Goal: Check status: Check status

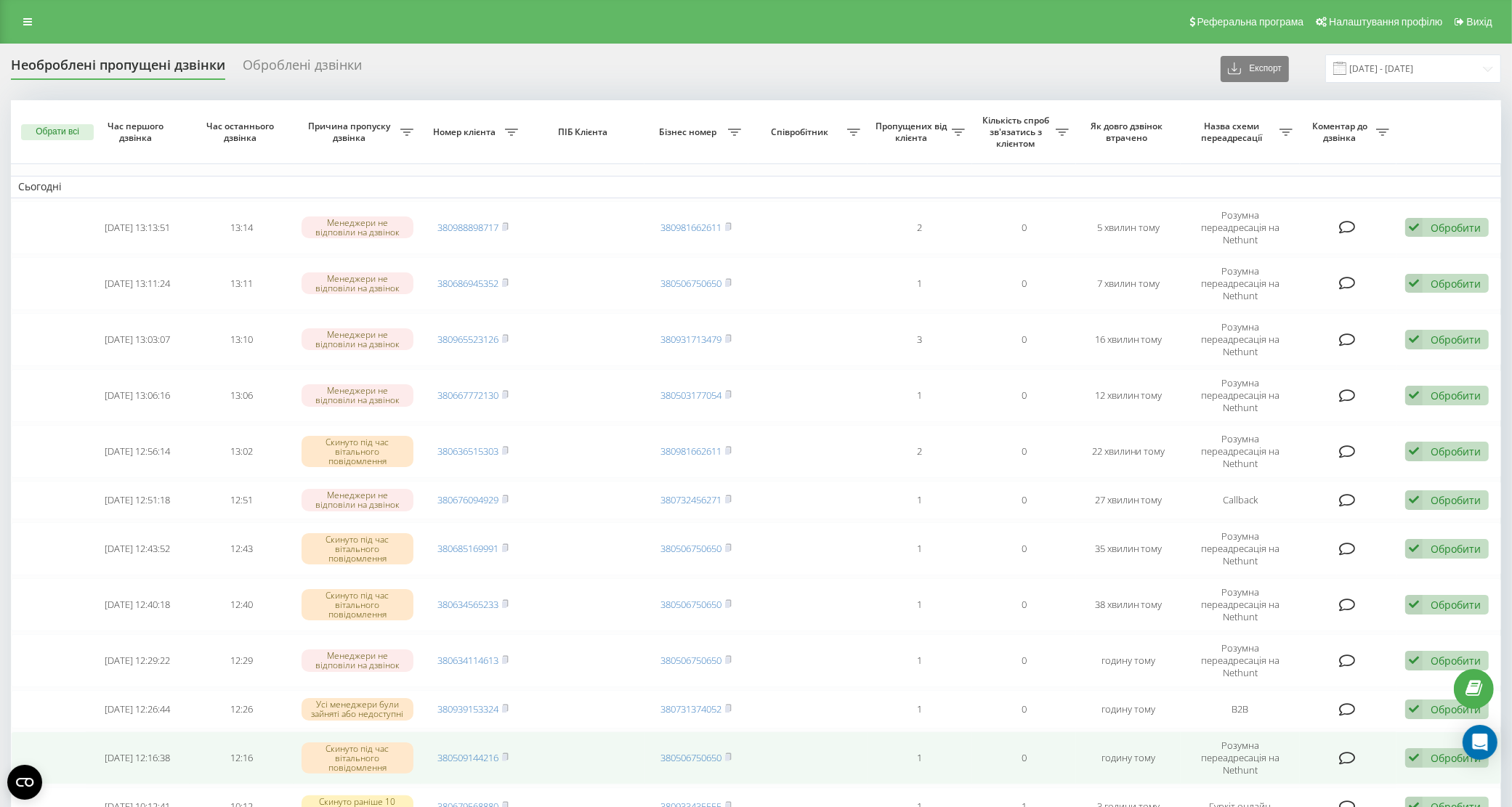
click at [505, 755] on rect at bounding box center [504, 758] width 5 height 7
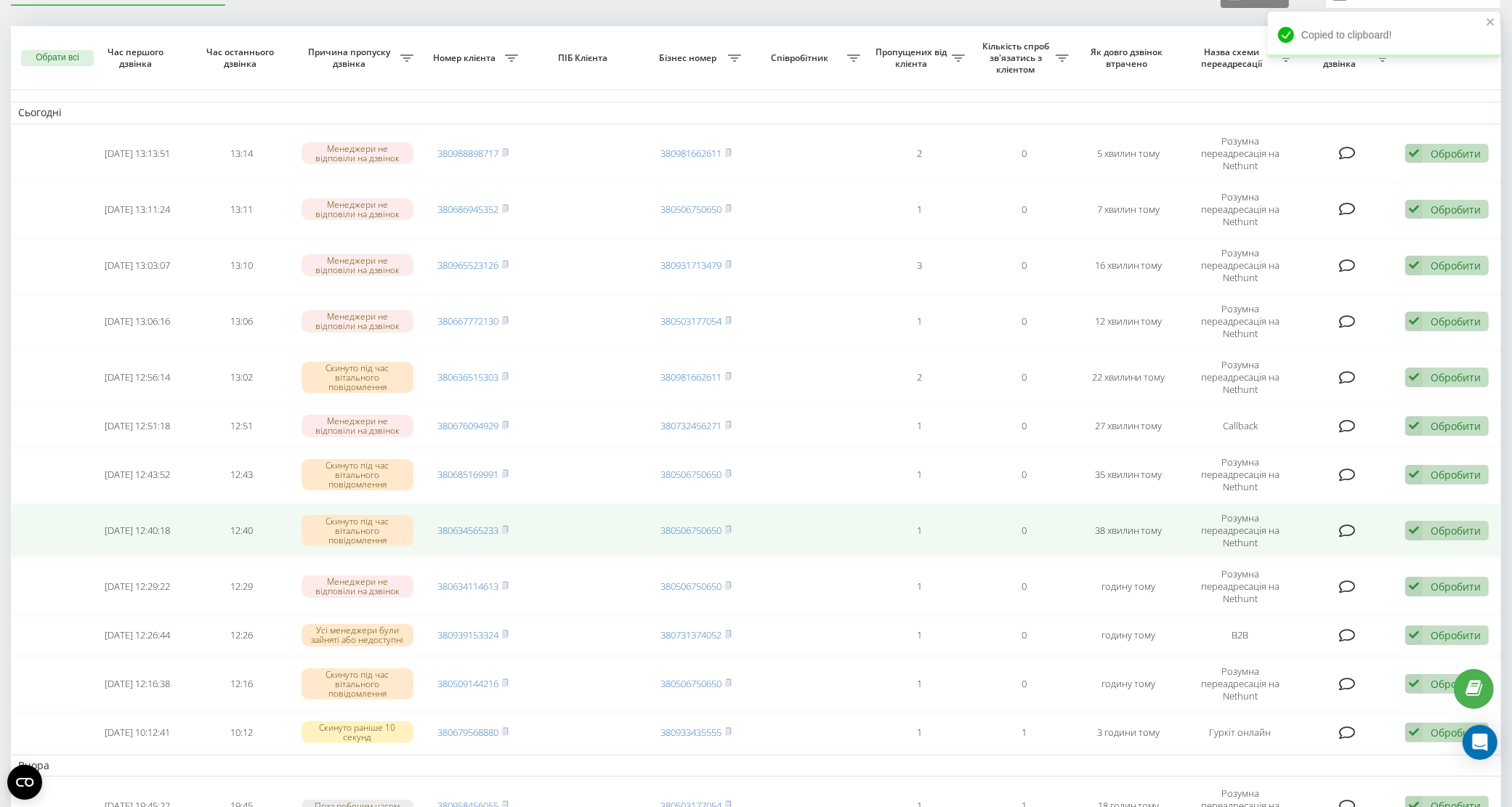
scroll to position [91, 0]
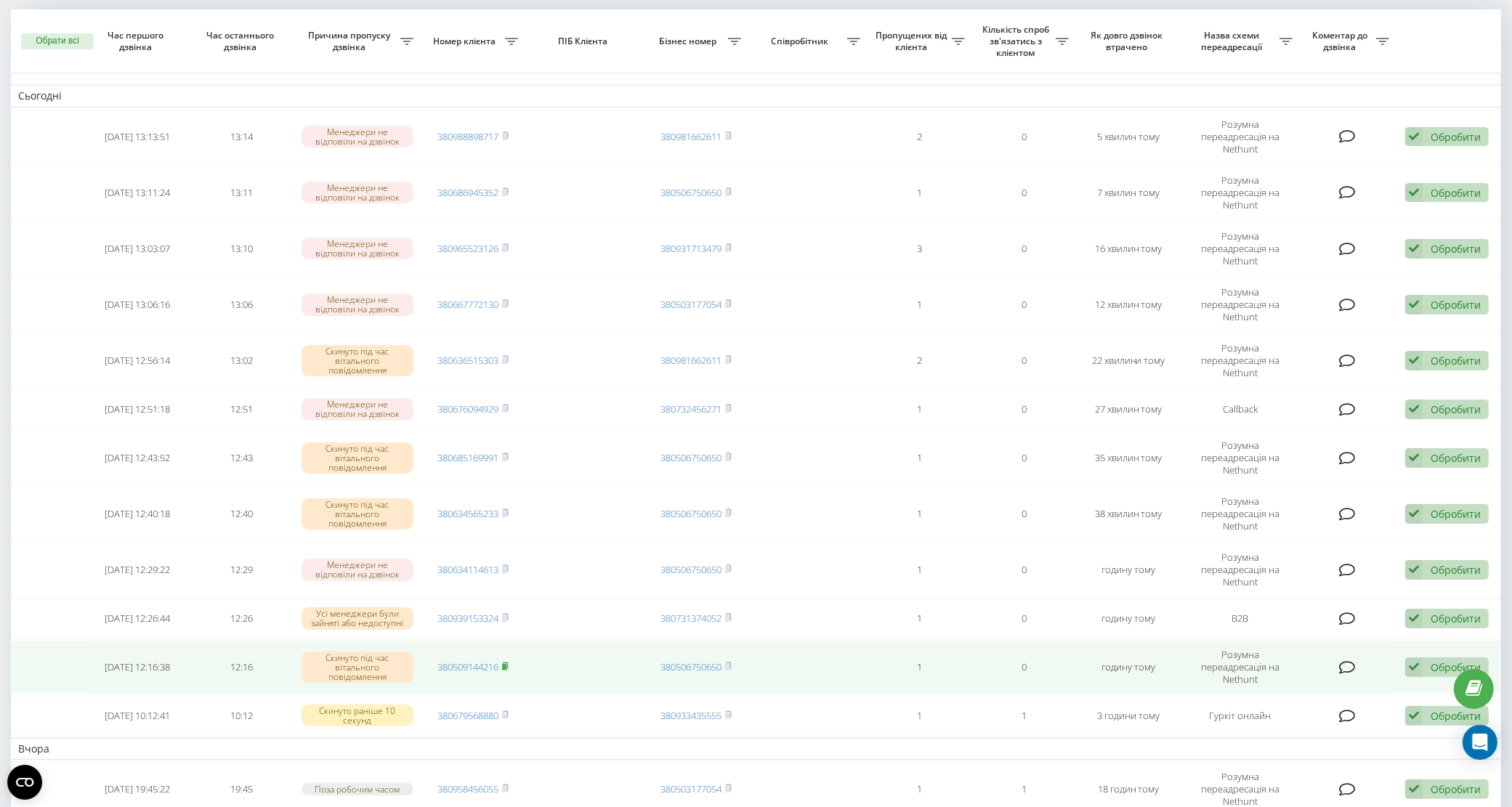
click at [505, 664] on rect at bounding box center [504, 667] width 5 height 7
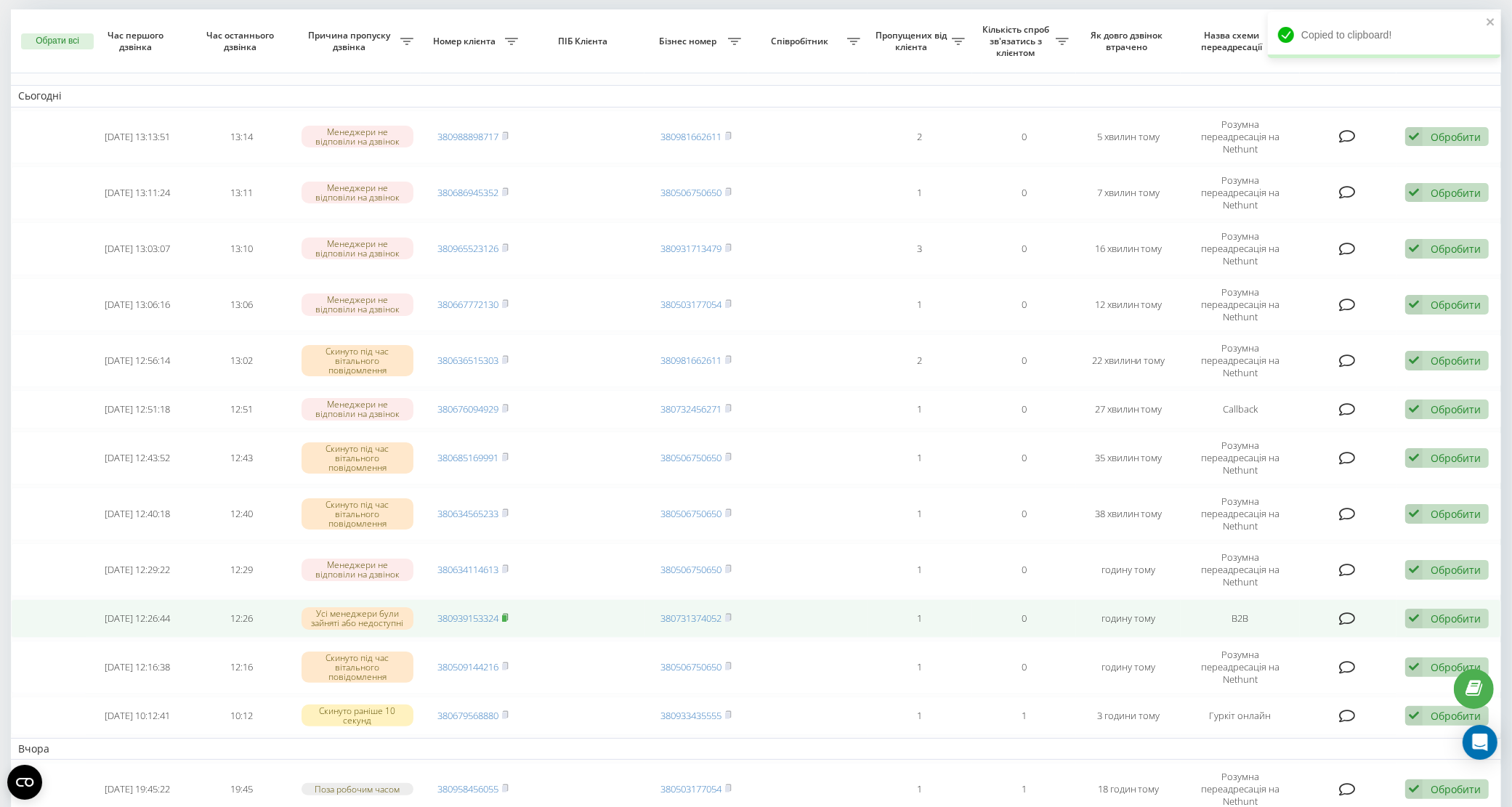
click at [507, 615] on rect at bounding box center [504, 618] width 5 height 7
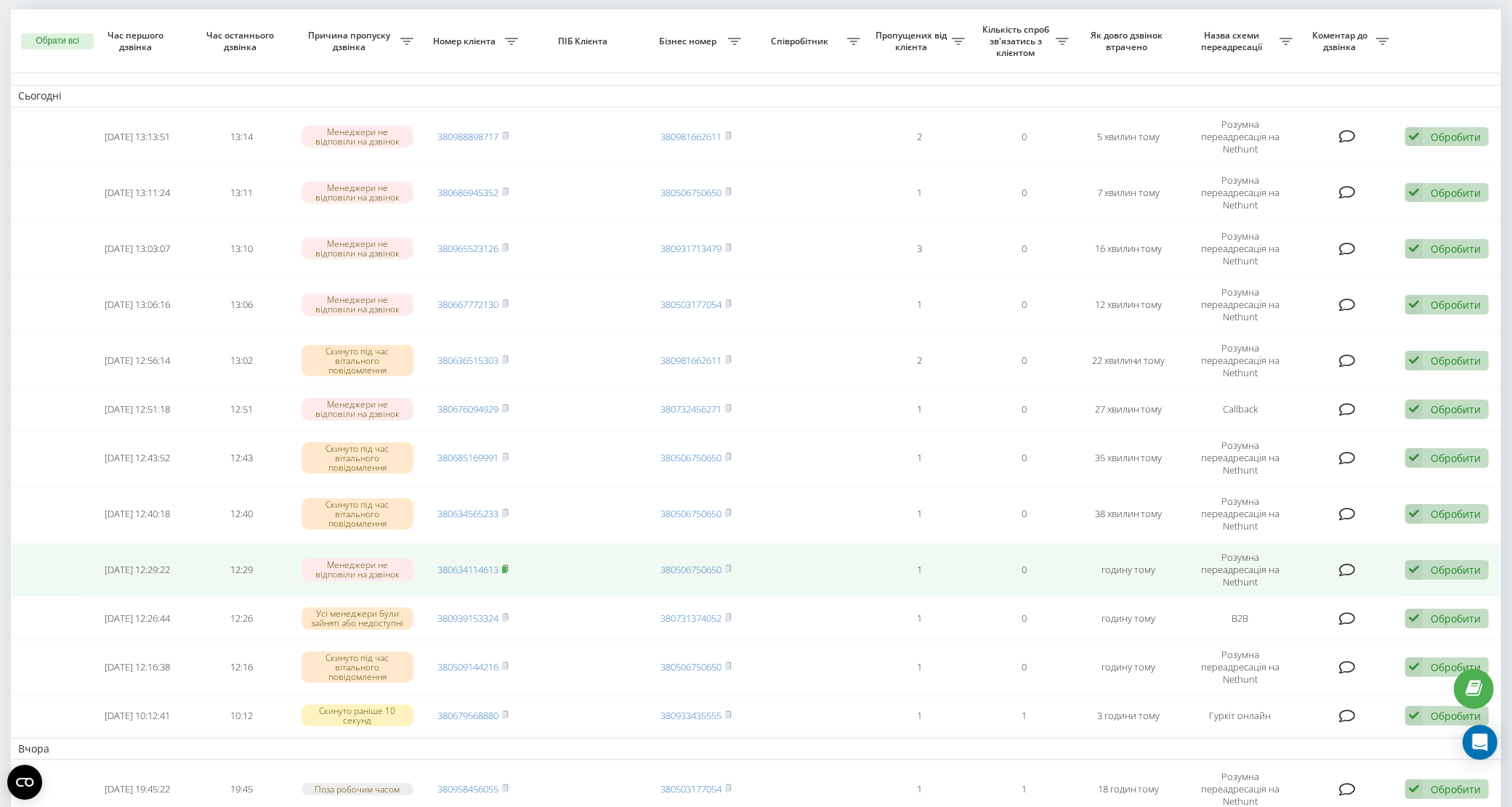
click at [507, 567] on rect at bounding box center [504, 570] width 5 height 7
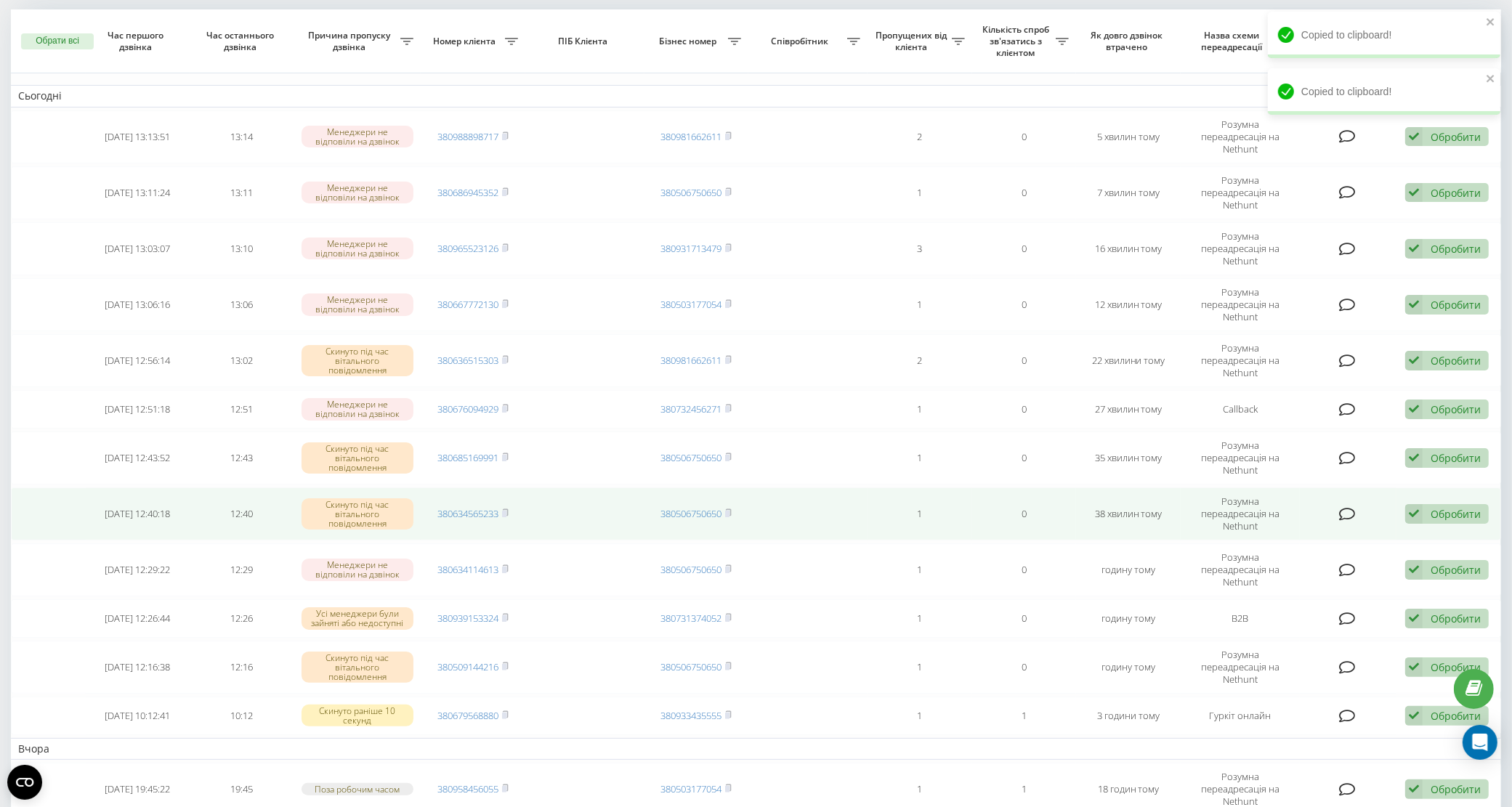
click at [511, 488] on td "380634565233" at bounding box center [473, 514] width 105 height 53
click at [505, 511] on rect at bounding box center [504, 513] width 5 height 7
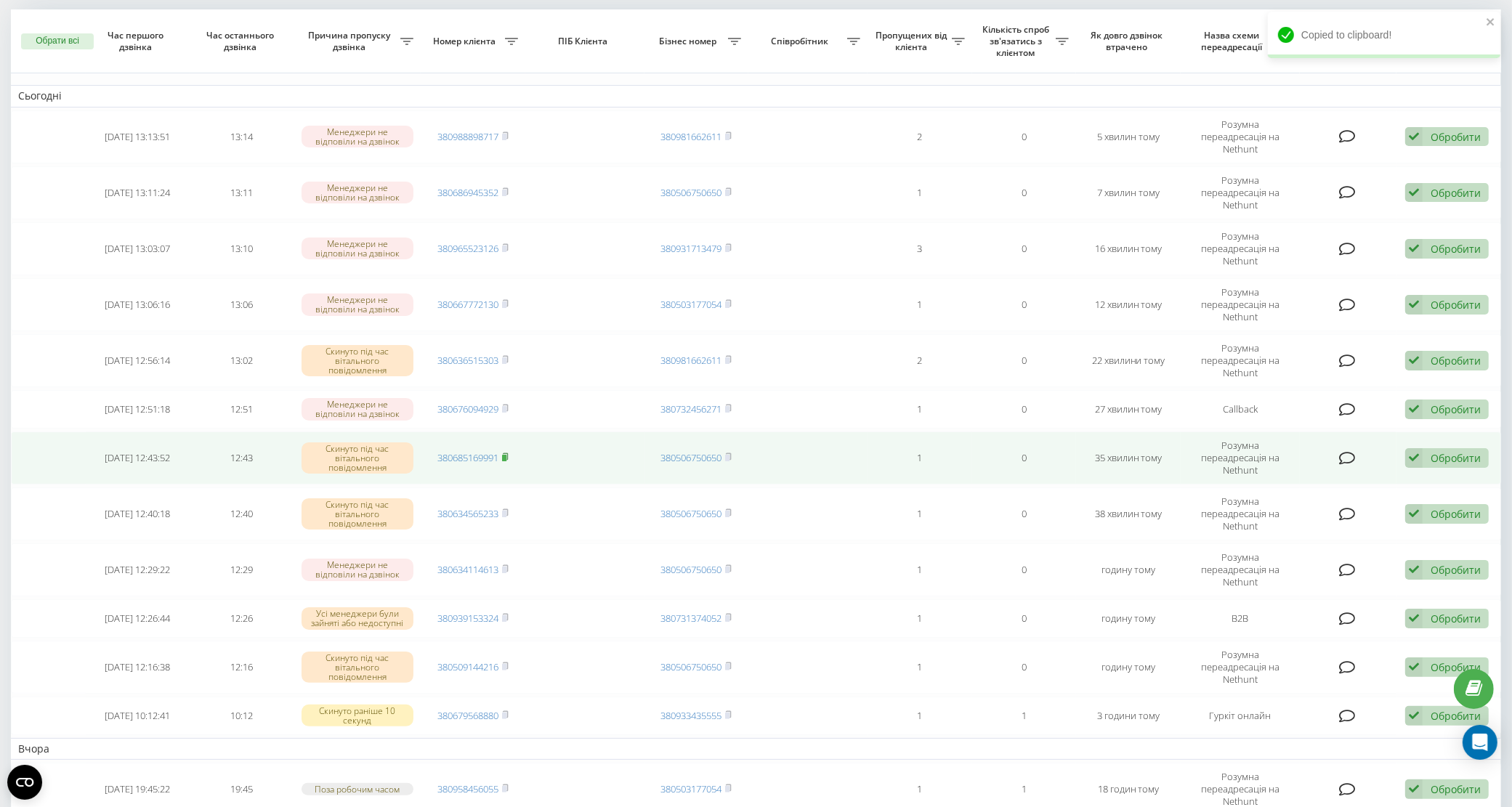
click at [506, 451] on span at bounding box center [505, 458] width 7 height 13
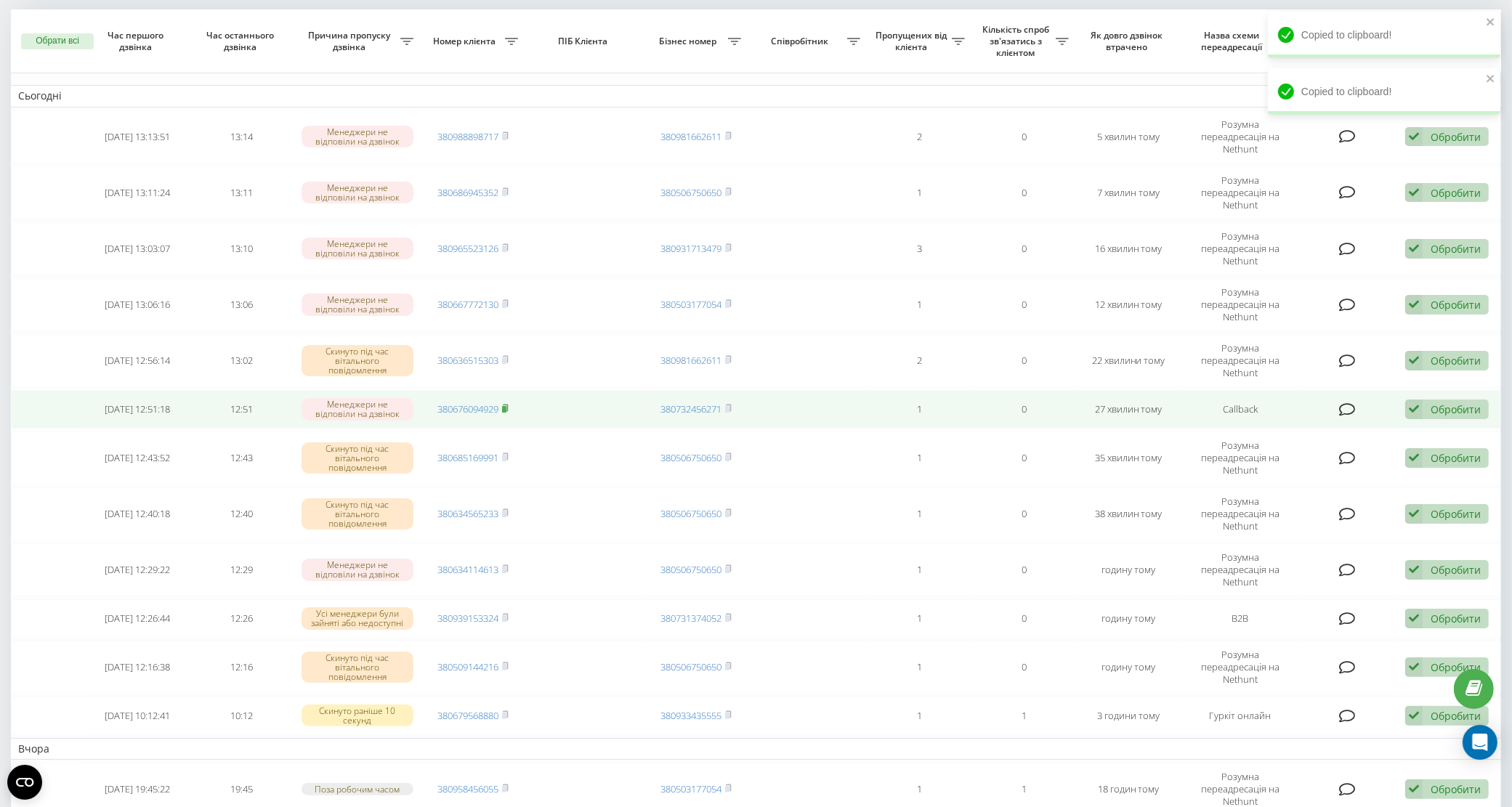
click at [507, 406] on rect at bounding box center [504, 409] width 5 height 7
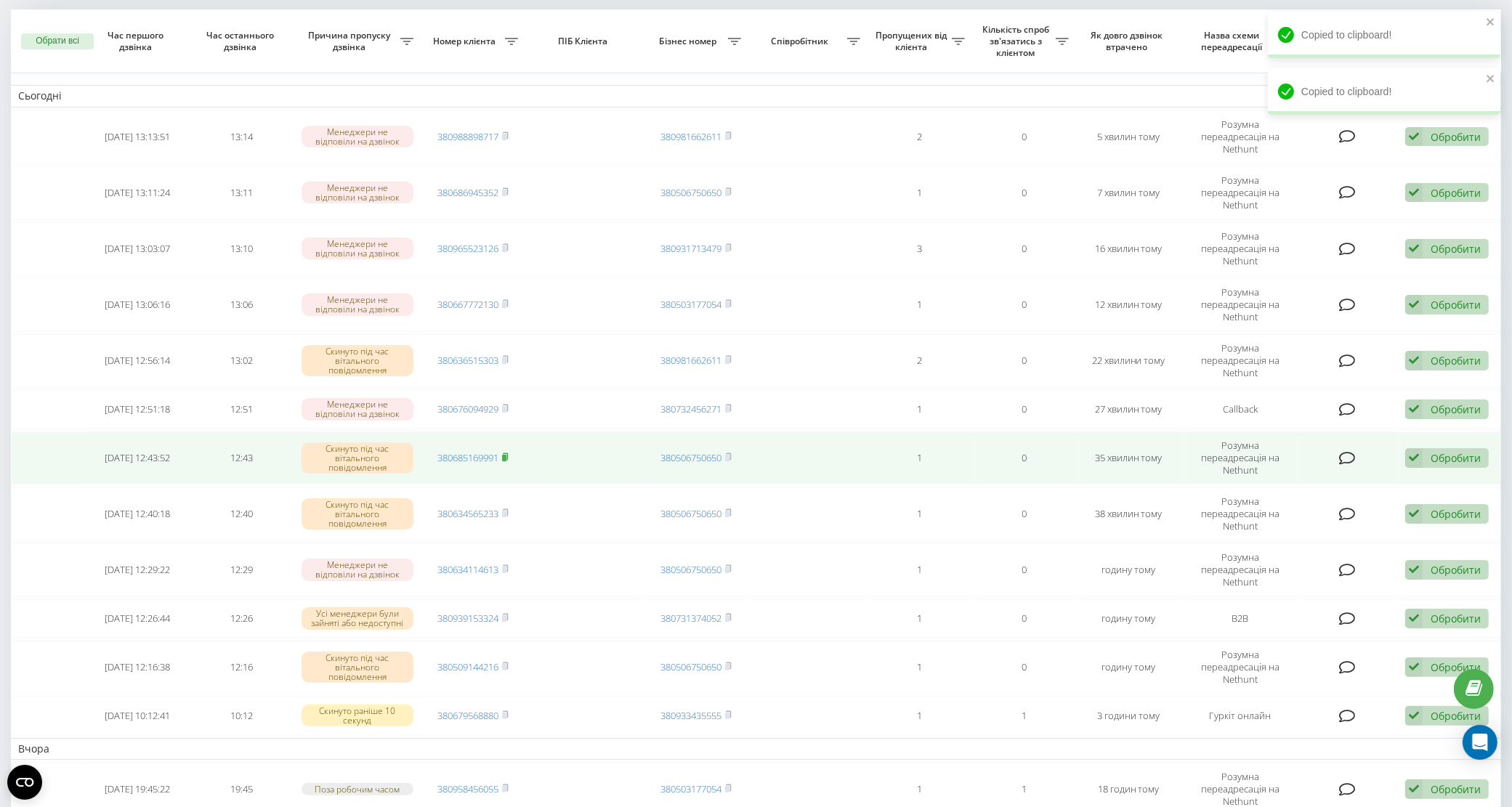
click at [507, 455] on rect at bounding box center [504, 458] width 5 height 7
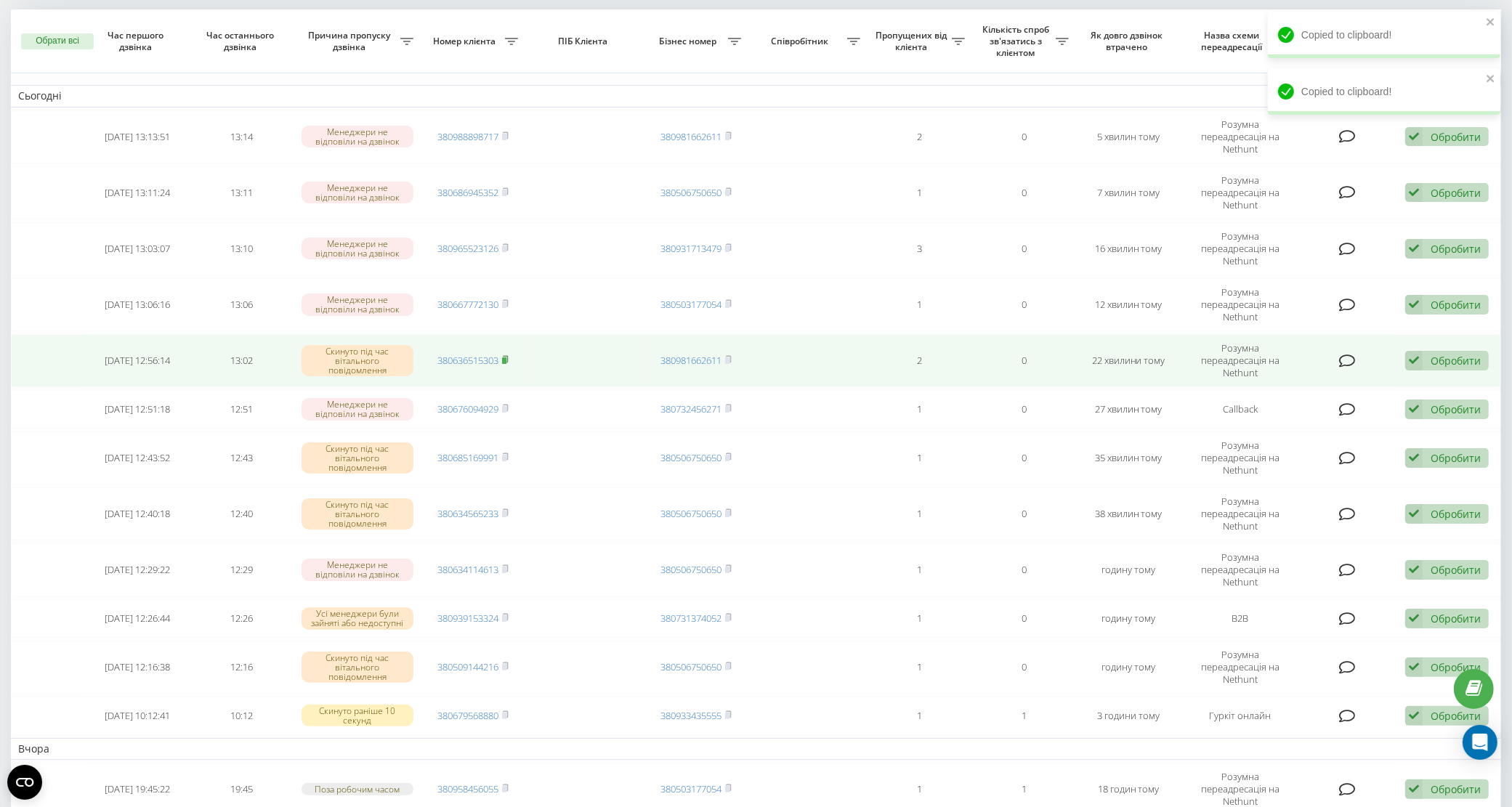
click at [506, 358] on rect at bounding box center [504, 361] width 5 height 7
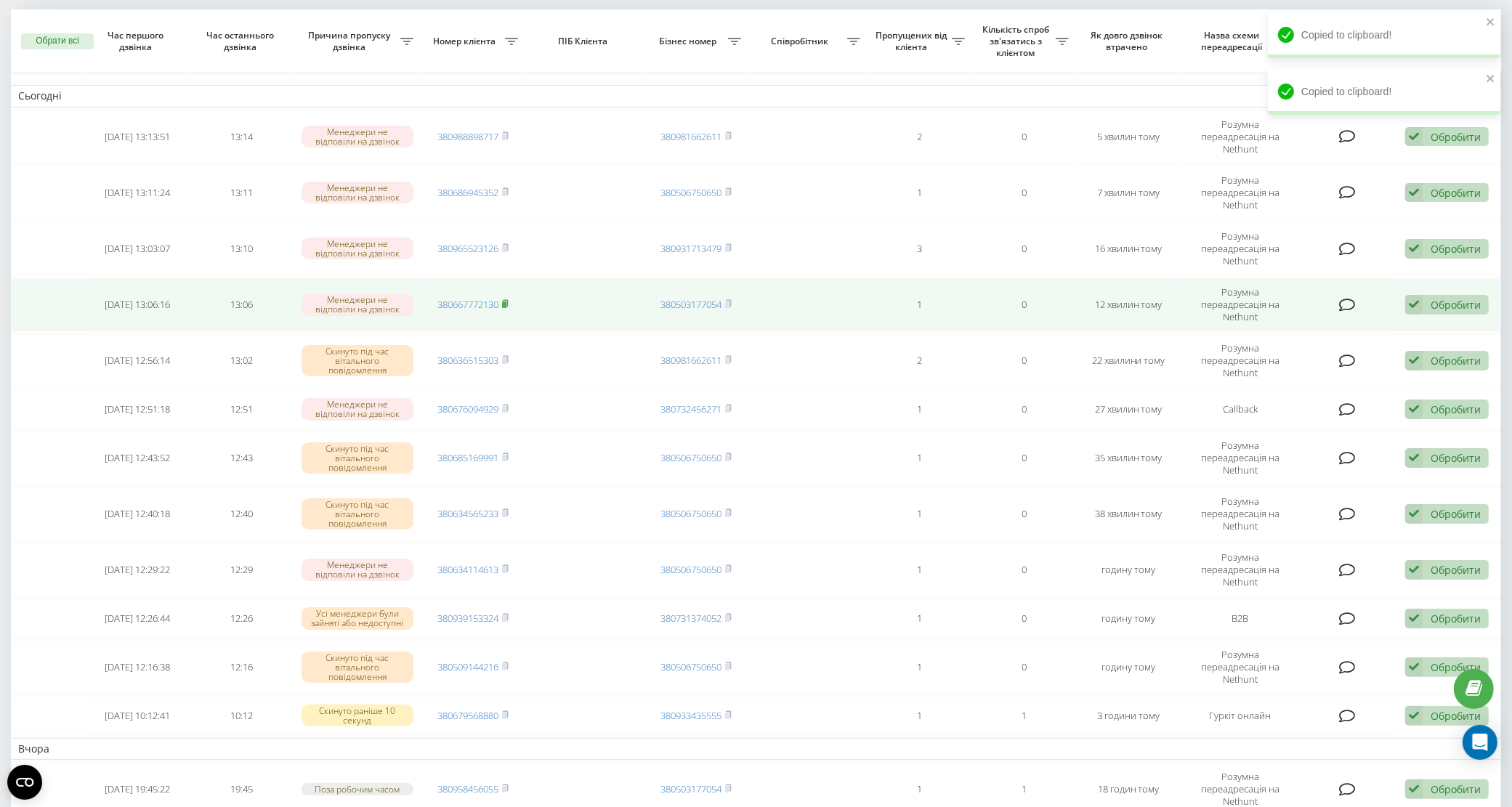
click at [506, 302] on rect at bounding box center [504, 305] width 5 height 7
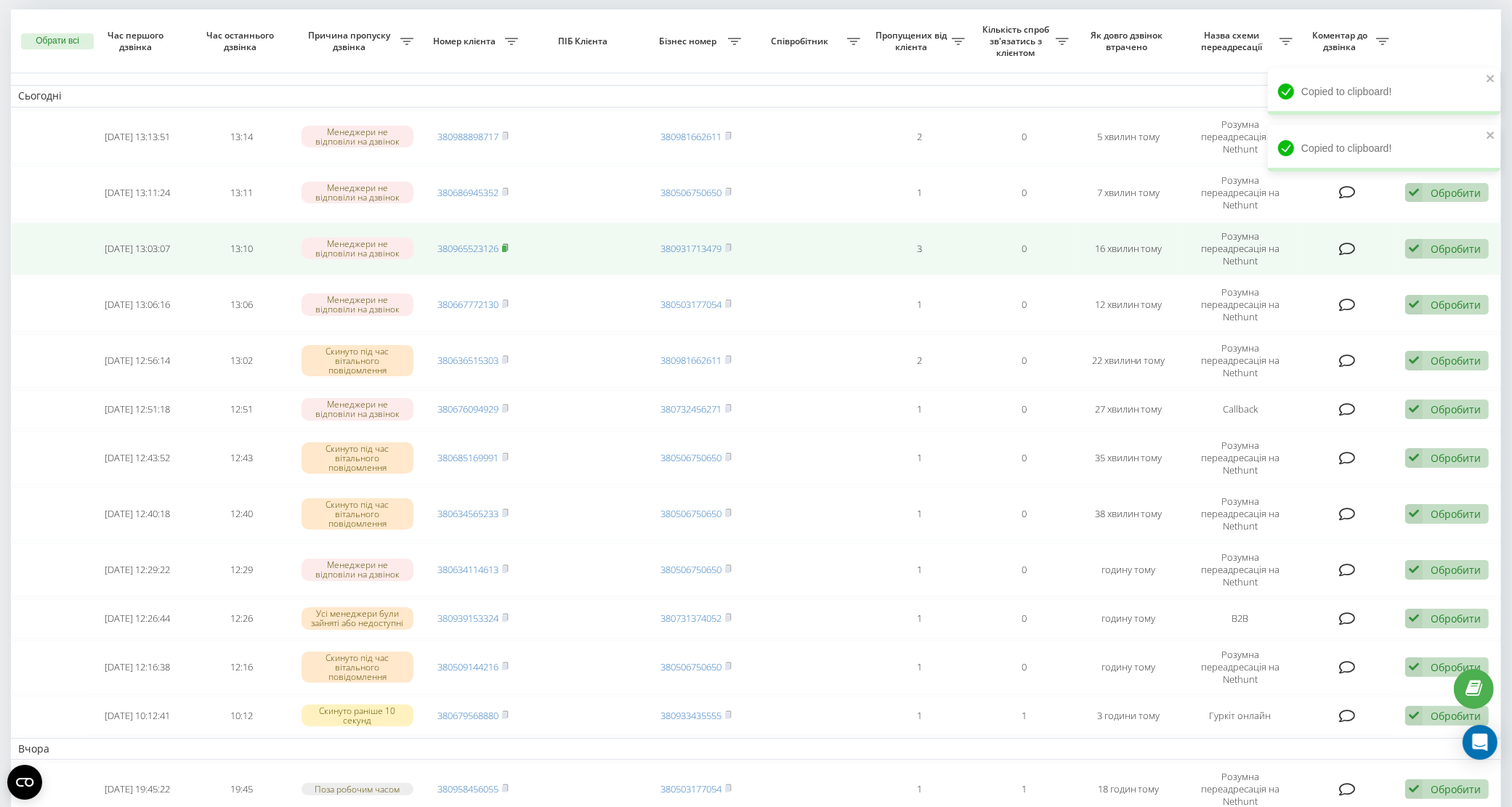
click at [507, 245] on rect at bounding box center [504, 248] width 5 height 7
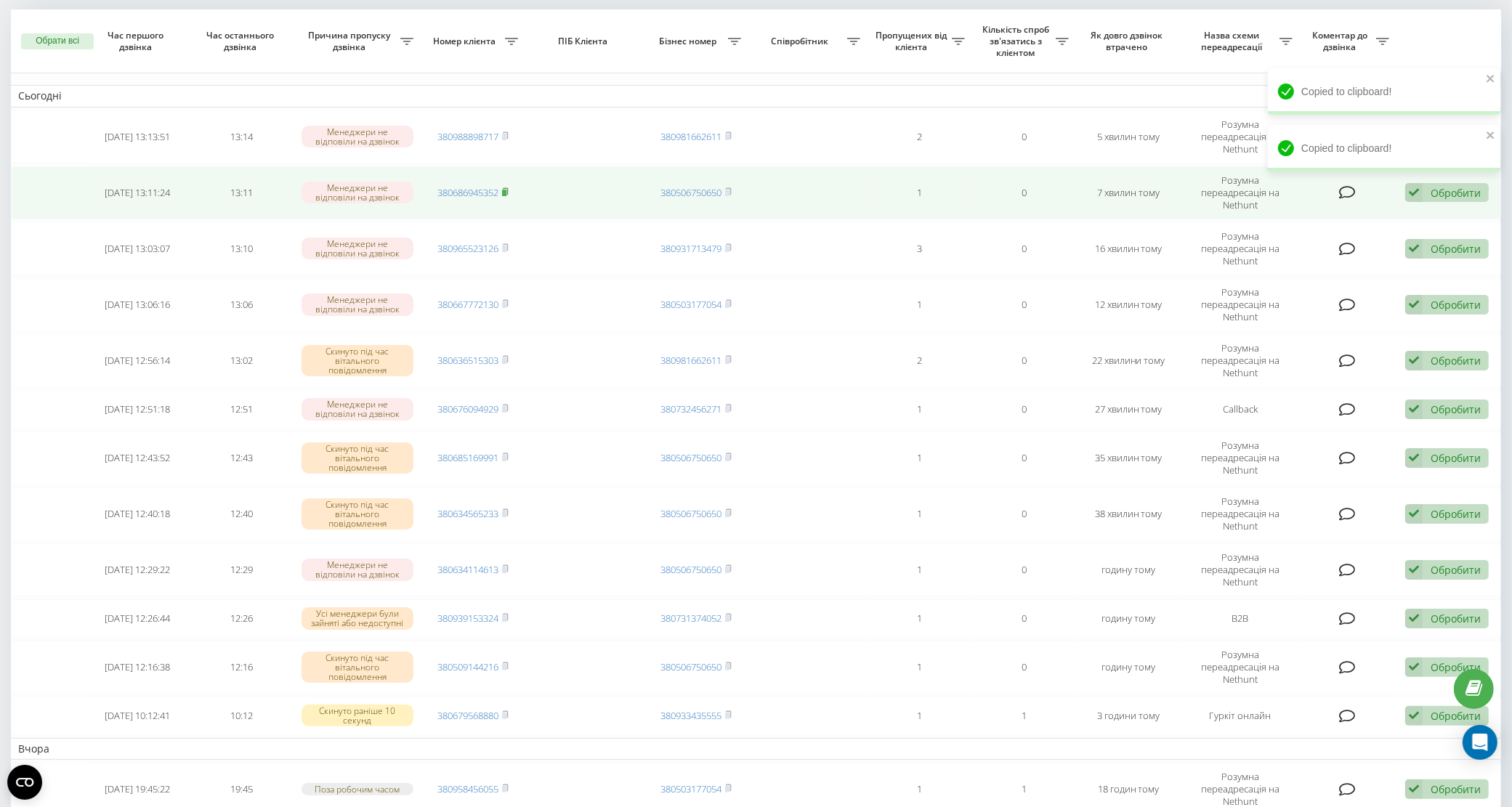
click at [509, 188] on icon at bounding box center [505, 192] width 7 height 8
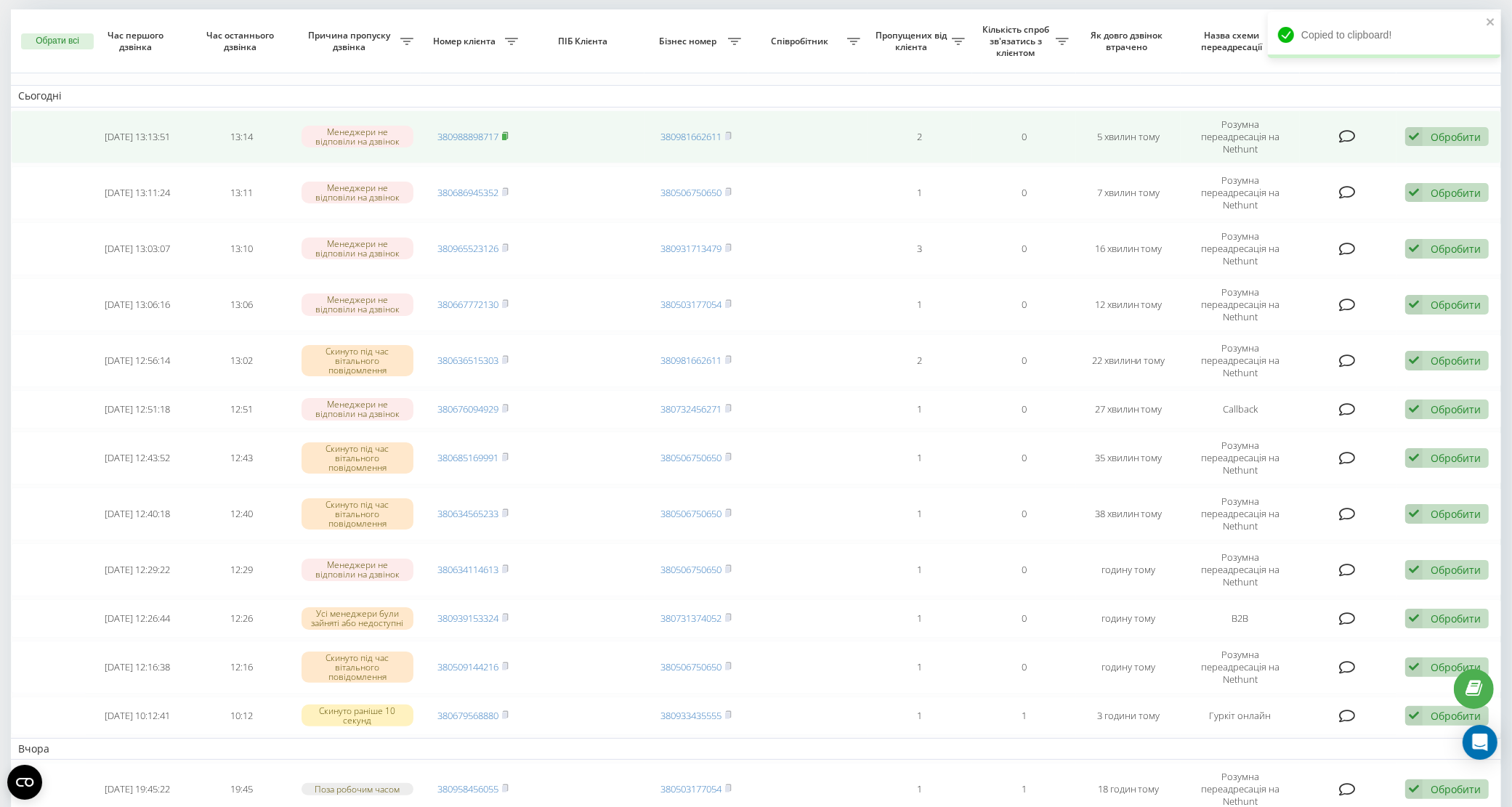
click at [507, 134] on rect at bounding box center [504, 137] width 5 height 7
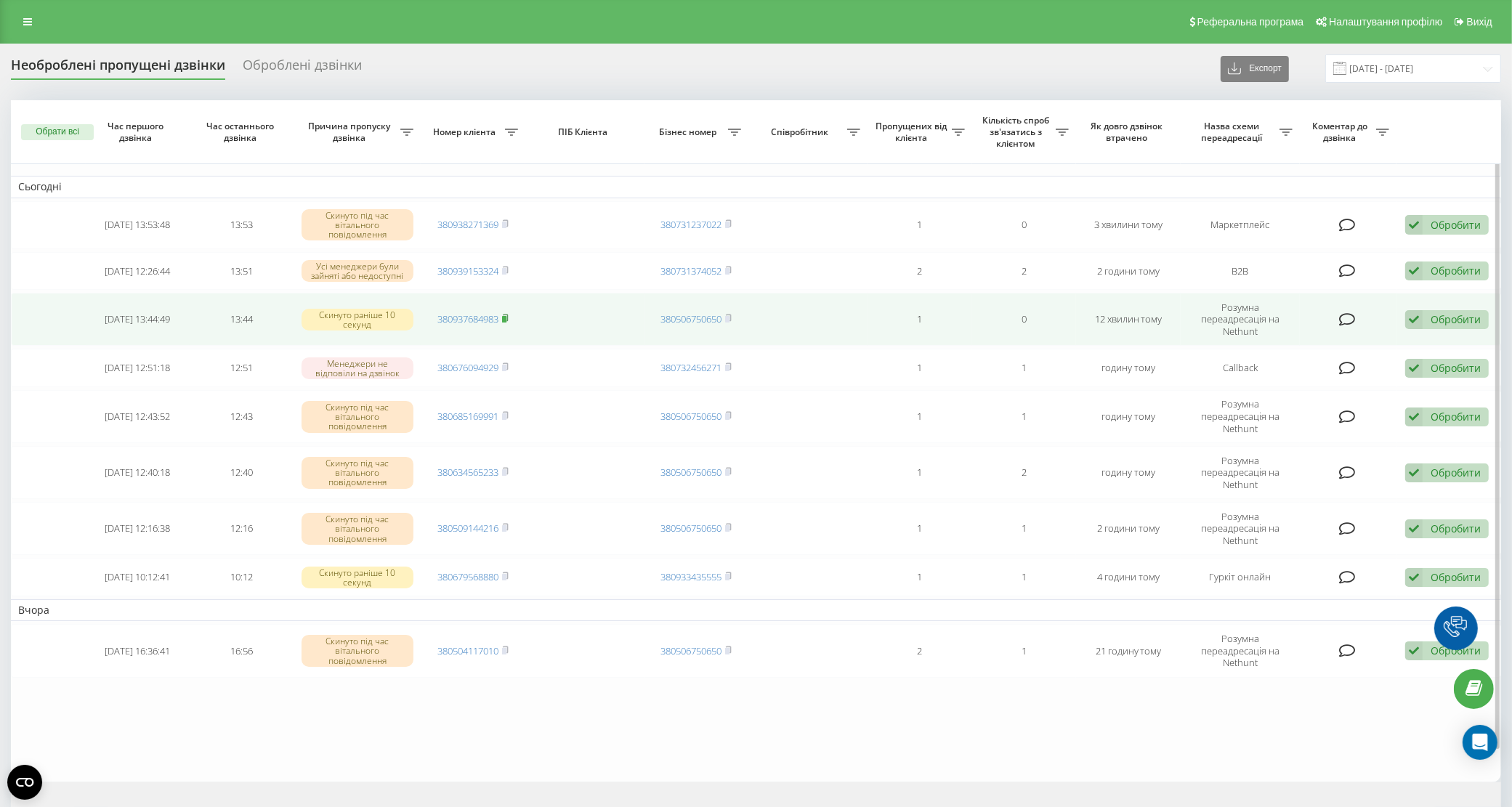
click at [505, 316] on rect at bounding box center [504, 319] width 5 height 7
